Goal: Register for event/course

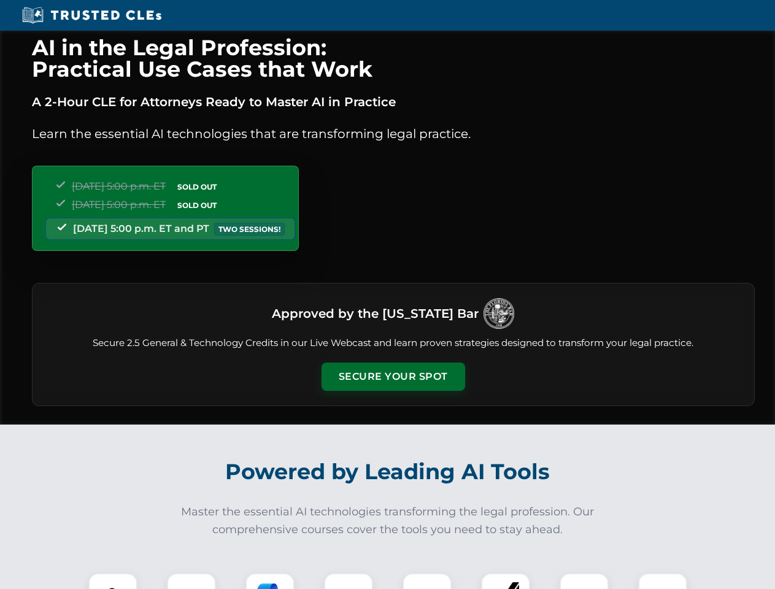
click at [393, 377] on button "Secure Your Spot" at bounding box center [394, 377] width 144 height 28
click at [113, 581] on img at bounding box center [113, 598] width 36 height 36
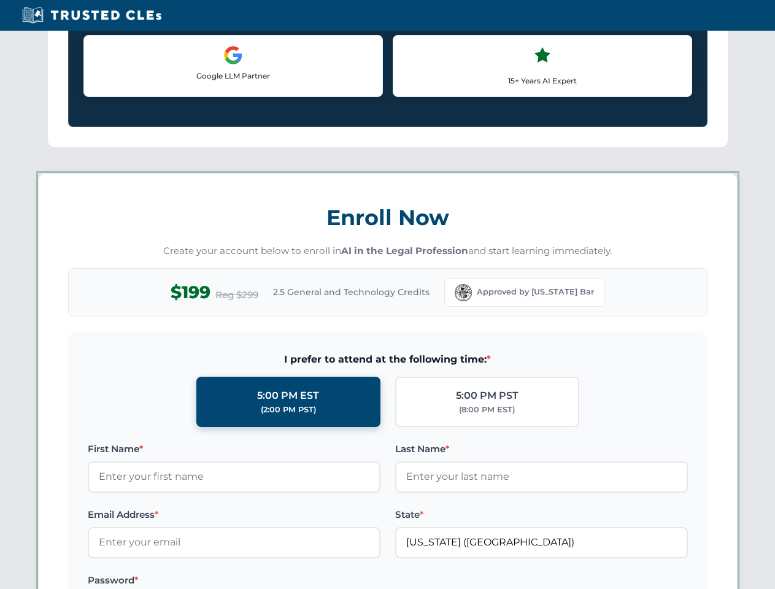
click at [270, 581] on label "Password *" at bounding box center [234, 580] width 293 height 15
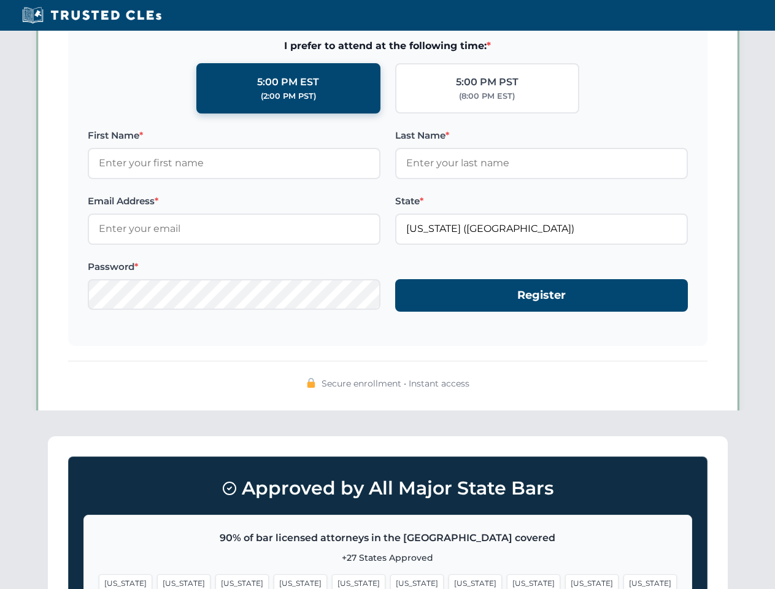
click at [565, 581] on span "[US_STATE]" at bounding box center [591, 583] width 53 height 18
